Goal: Navigation & Orientation: Find specific page/section

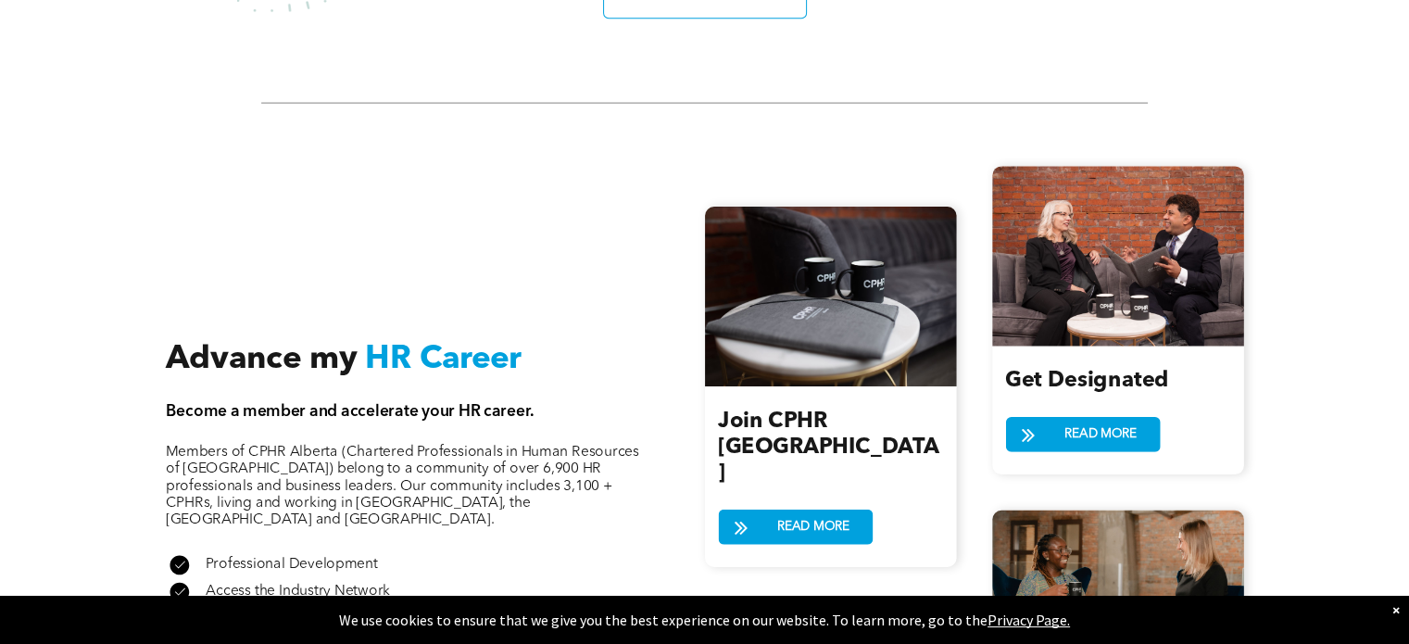
scroll to position [2037, 0]
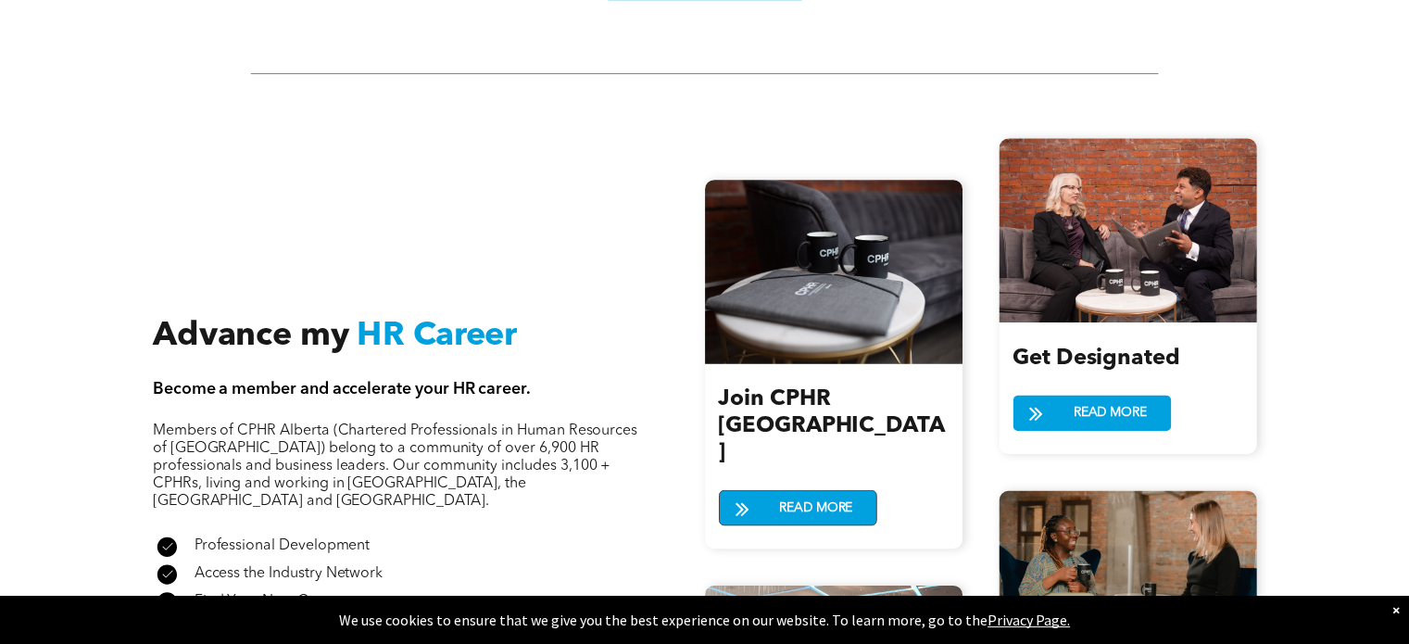
click at [758, 495] on span at bounding box center [742, 508] width 46 height 27
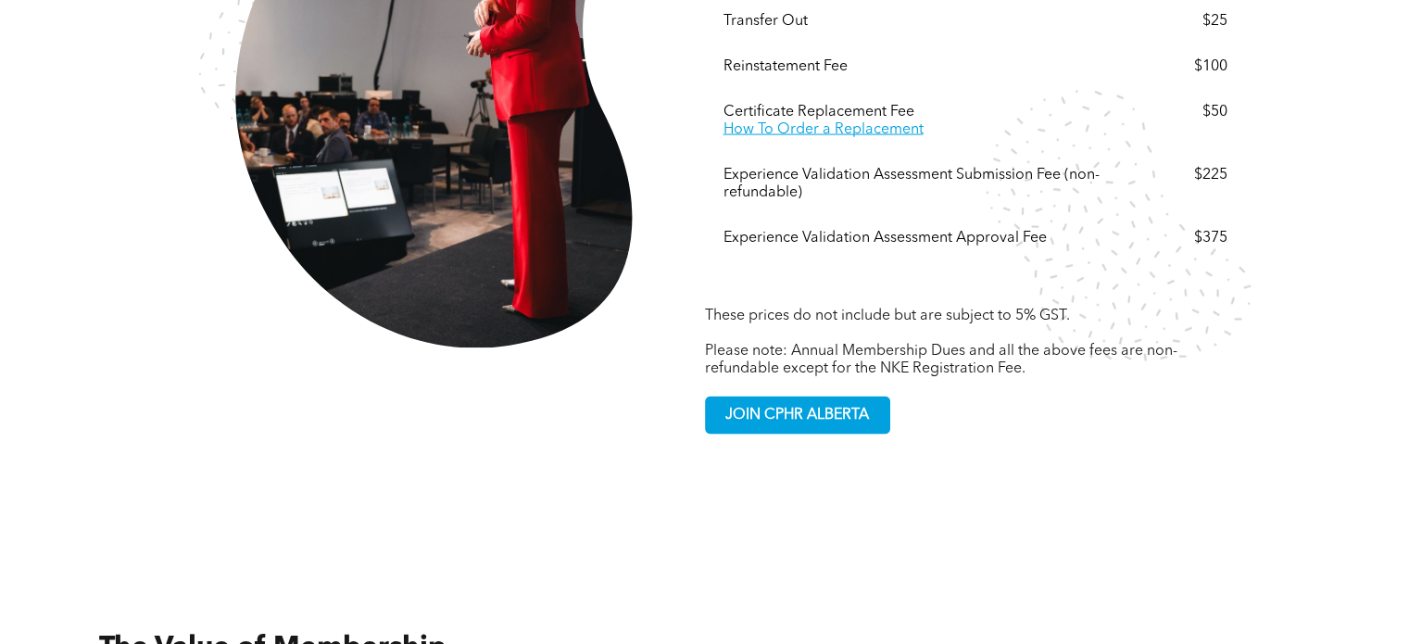
scroll to position [3704, 0]
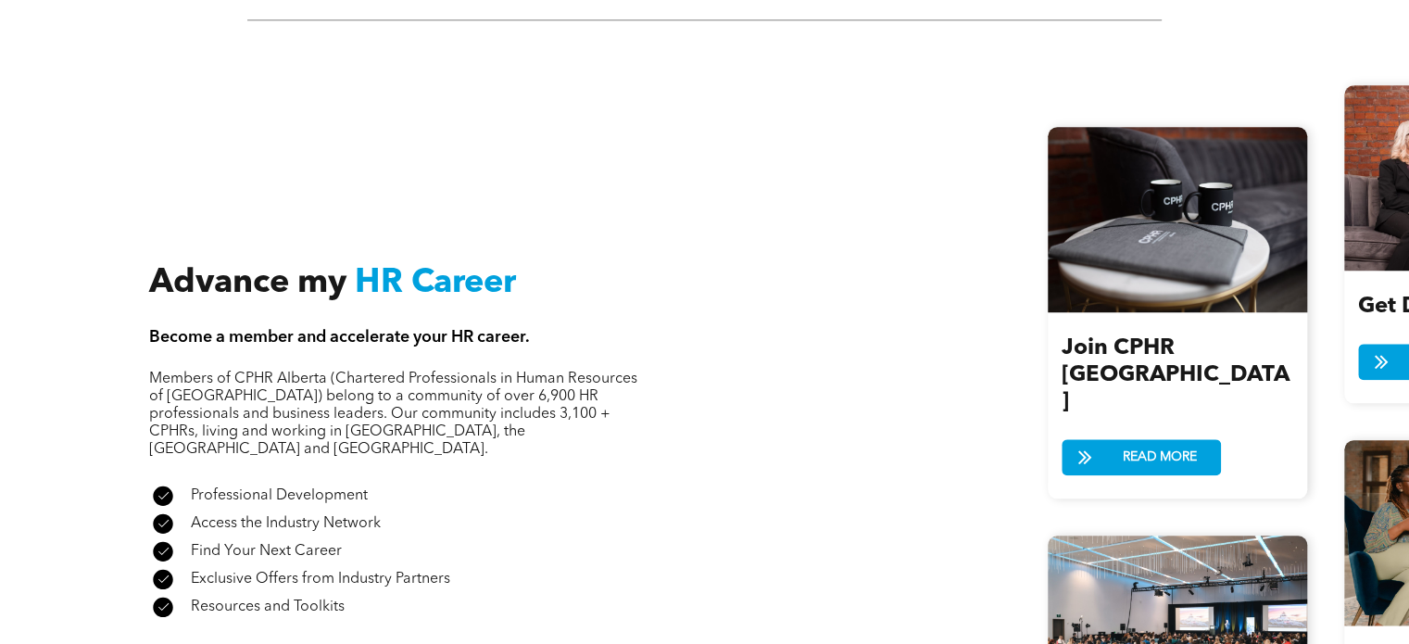
scroll to position [2037, 0]
